Goal: Navigation & Orientation: Go to known website

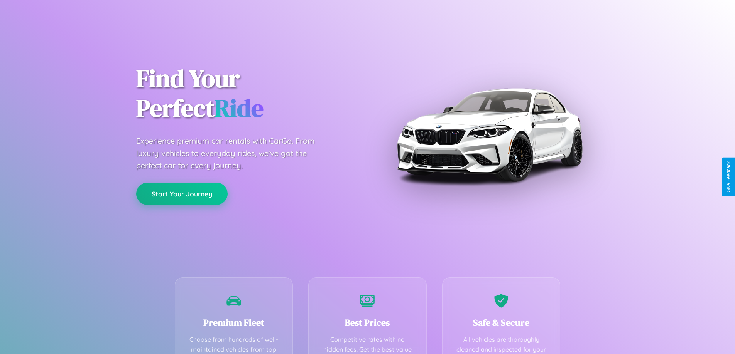
click at [182, 194] on button "Start Your Journey" at bounding box center [181, 194] width 91 height 22
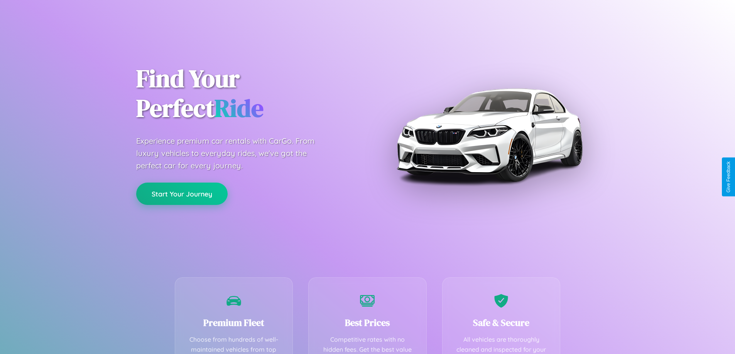
click at [182, 194] on button "Start Your Journey" at bounding box center [181, 194] width 91 height 22
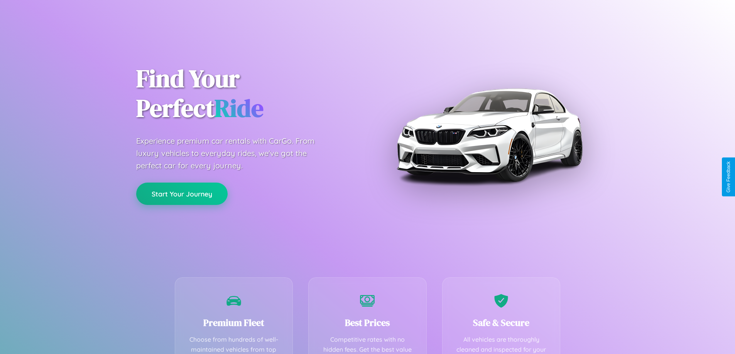
click at [182, 194] on button "Start Your Journey" at bounding box center [181, 194] width 91 height 22
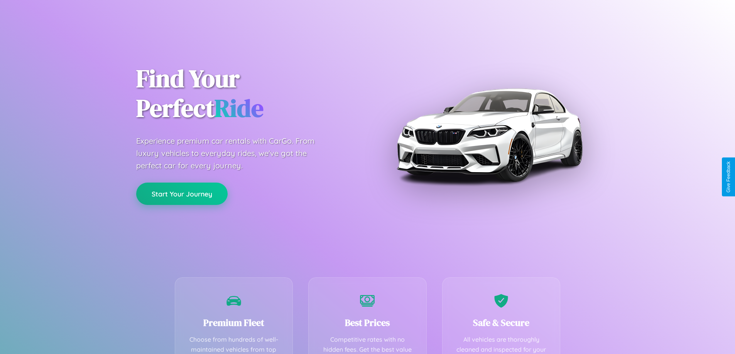
click at [182, 194] on button "Start Your Journey" at bounding box center [181, 194] width 91 height 22
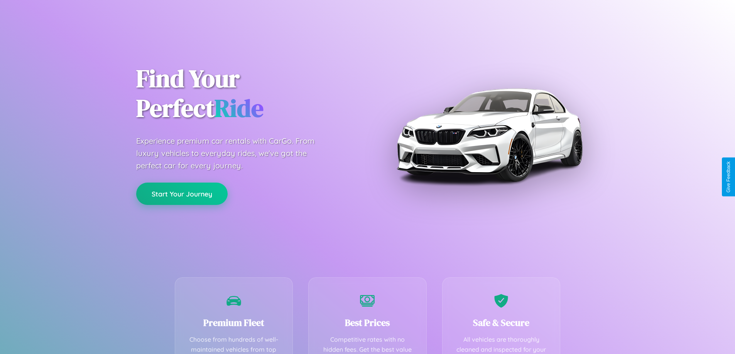
click at [182, 194] on button "Start Your Journey" at bounding box center [181, 194] width 91 height 22
